Goal: Task Accomplishment & Management: Manage account settings

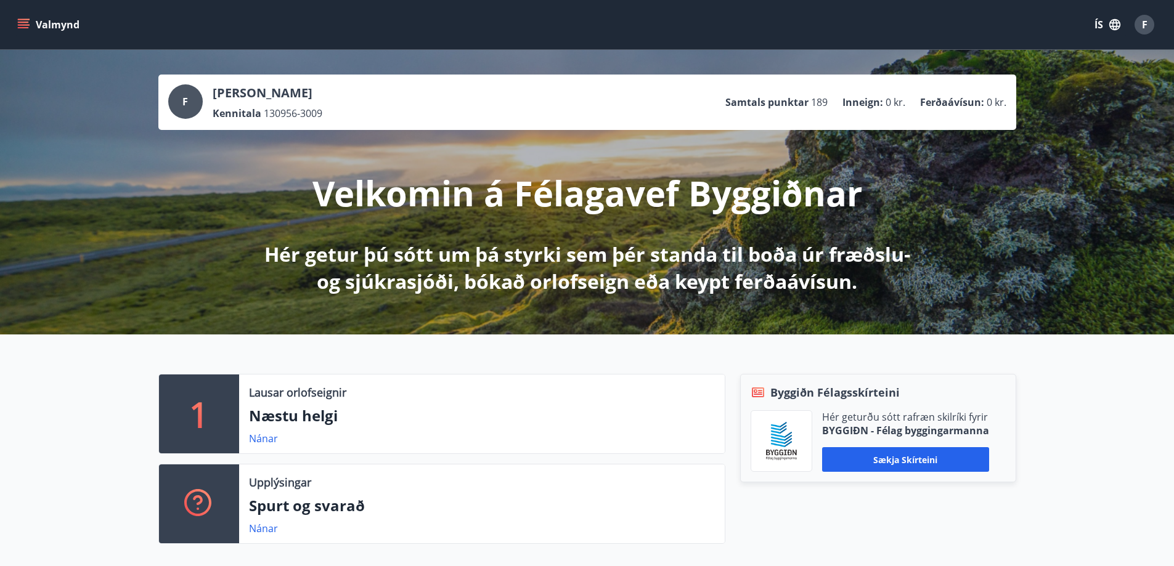
click at [22, 22] on icon "menu" at bounding box center [23, 22] width 11 height 1
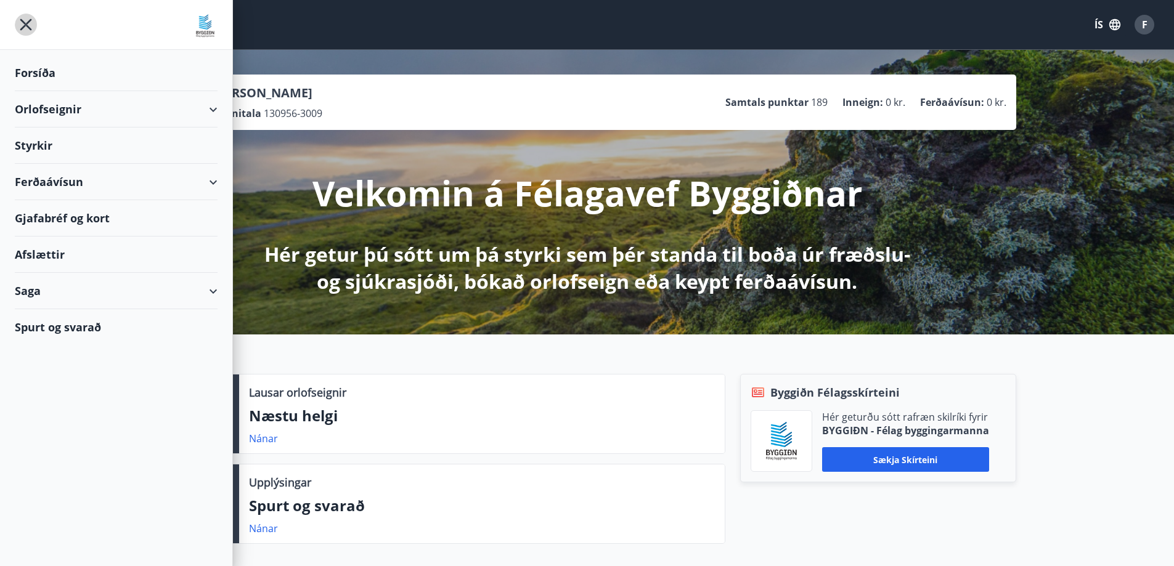
click at [30, 23] on icon "menu" at bounding box center [26, 25] width 22 height 22
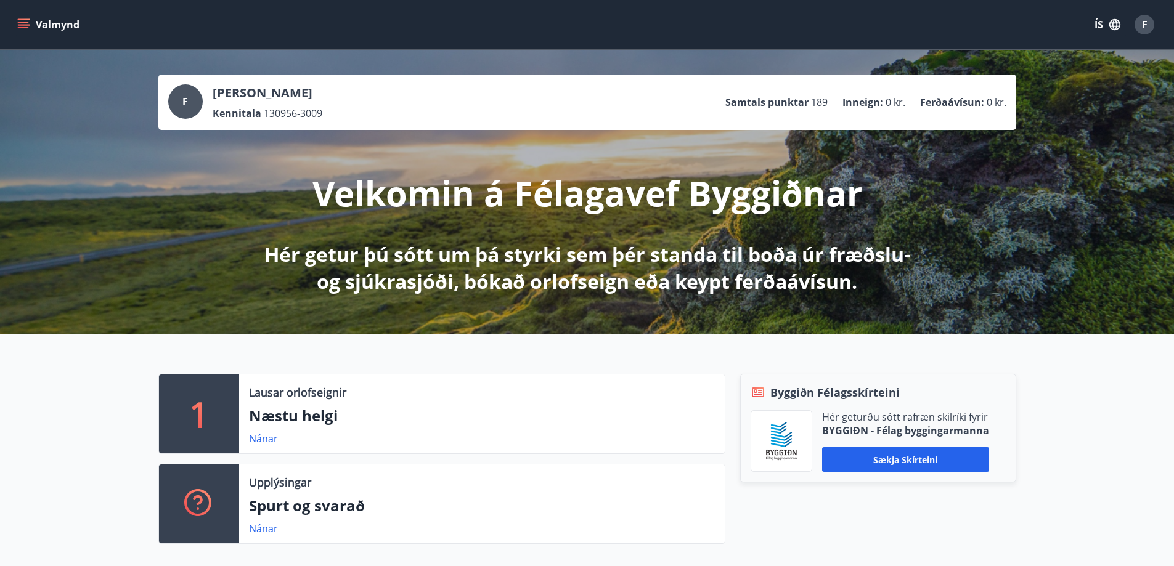
click at [25, 24] on icon "menu" at bounding box center [23, 24] width 12 height 12
click at [1140, 20] on div "F" at bounding box center [1145, 25] width 20 height 20
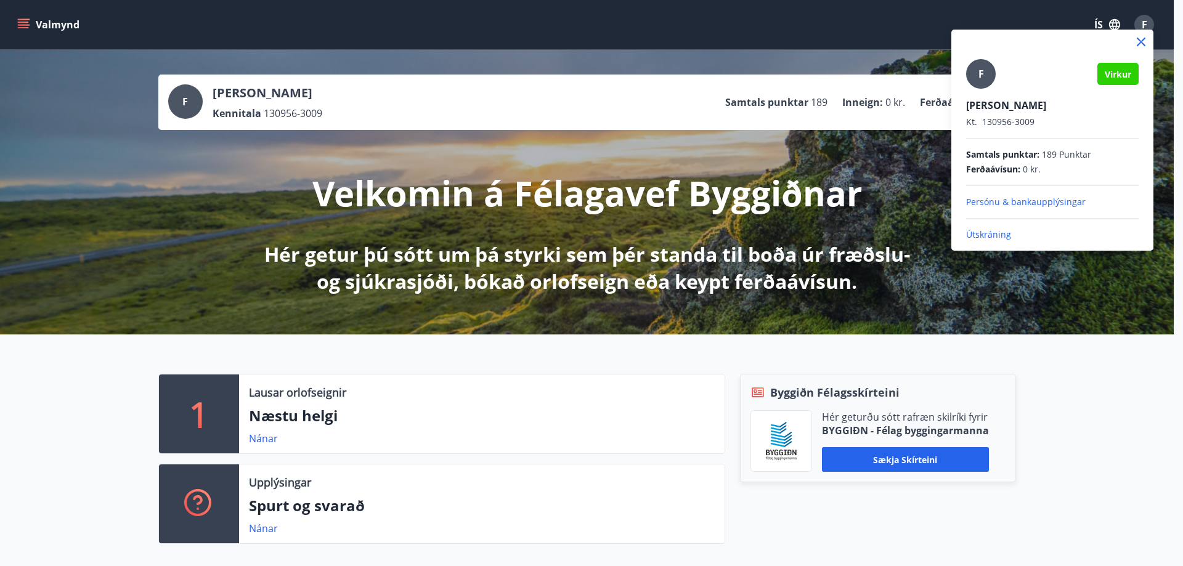
click at [996, 234] on p "Útskráning" at bounding box center [1052, 235] width 173 height 12
